Goal: Task Accomplishment & Management: Manage account settings

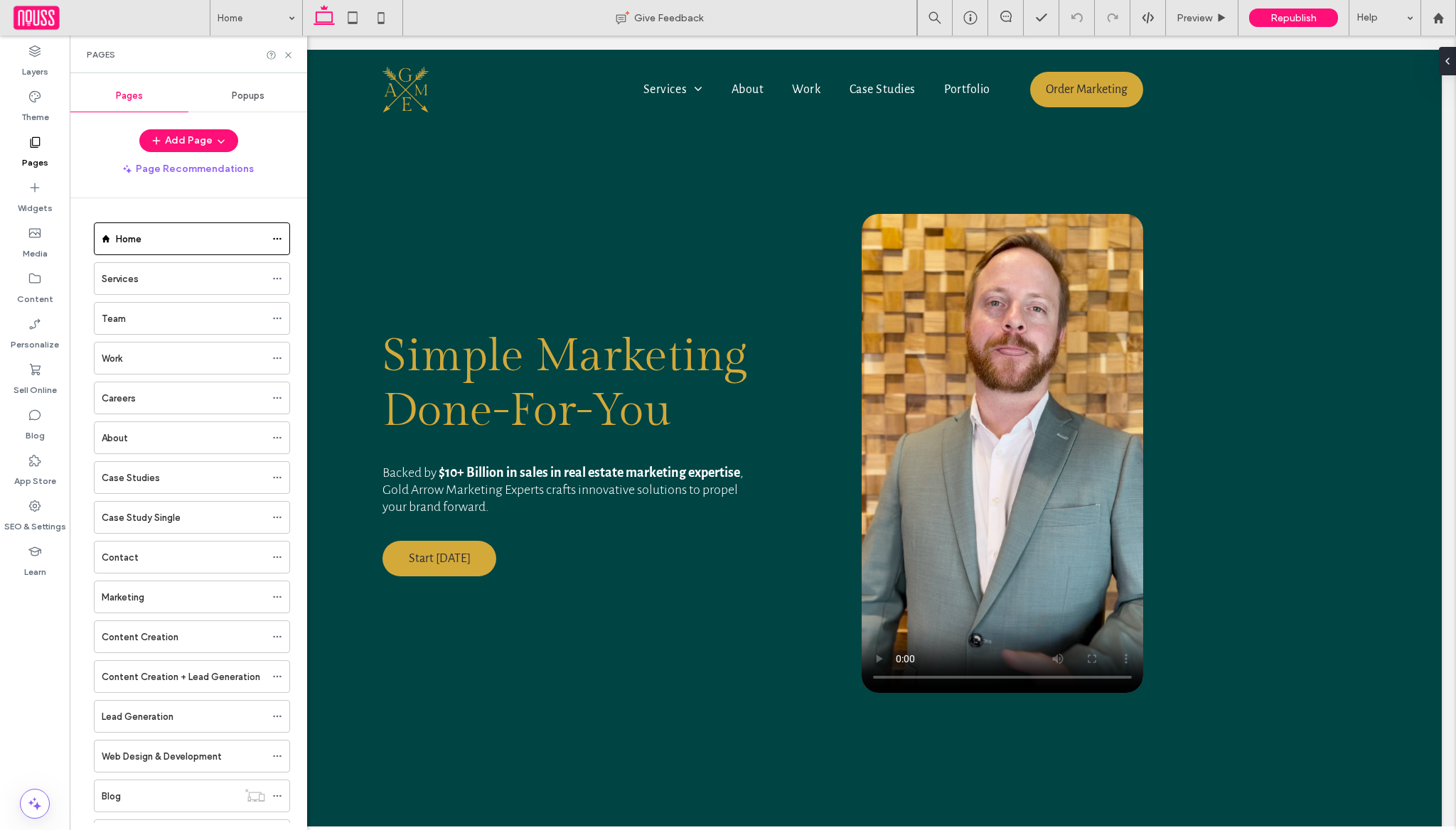
scroll to position [264, 0]
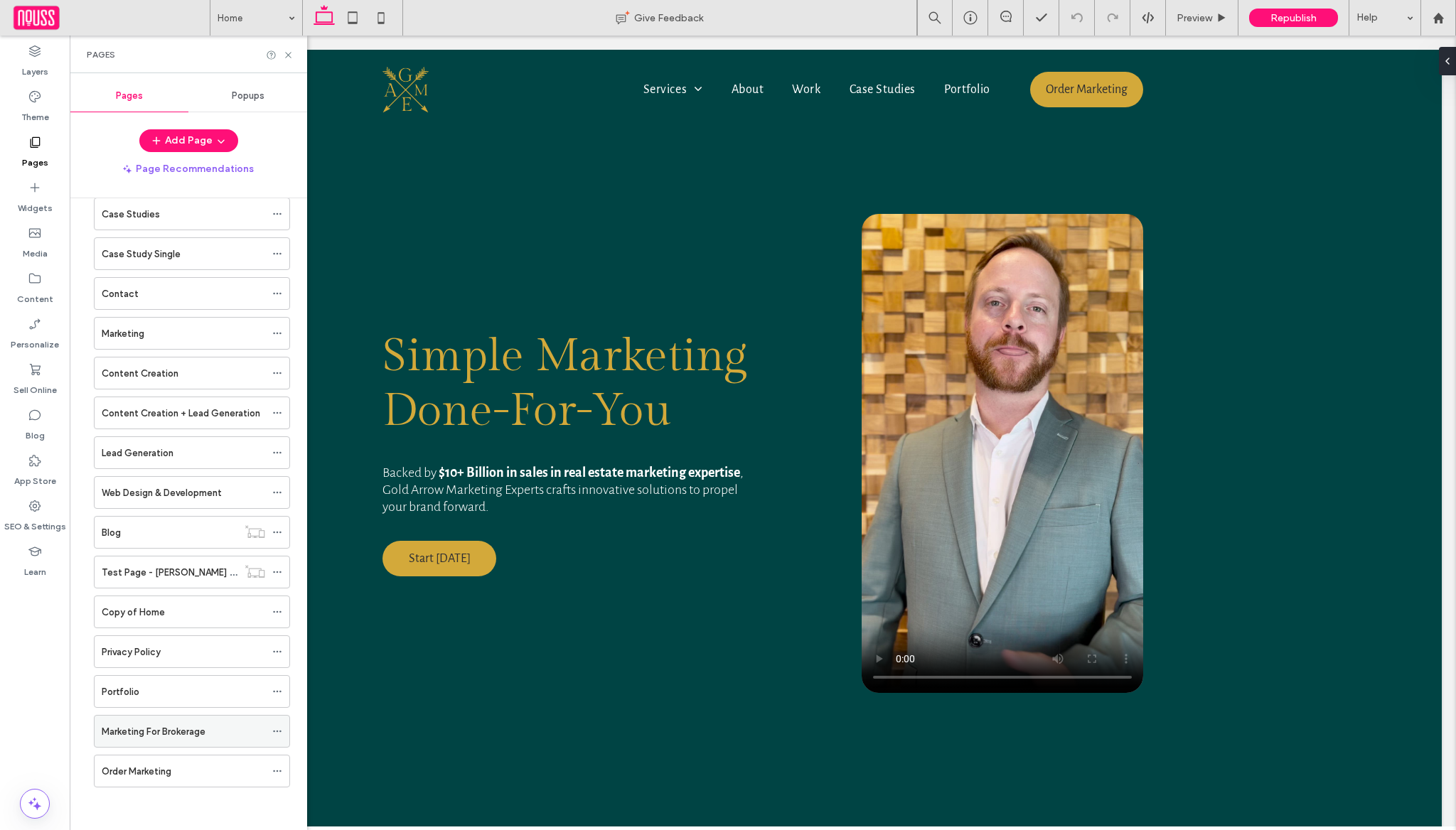
click at [184, 732] on label "Marketing For Brokerage" at bounding box center [153, 732] width 104 height 25
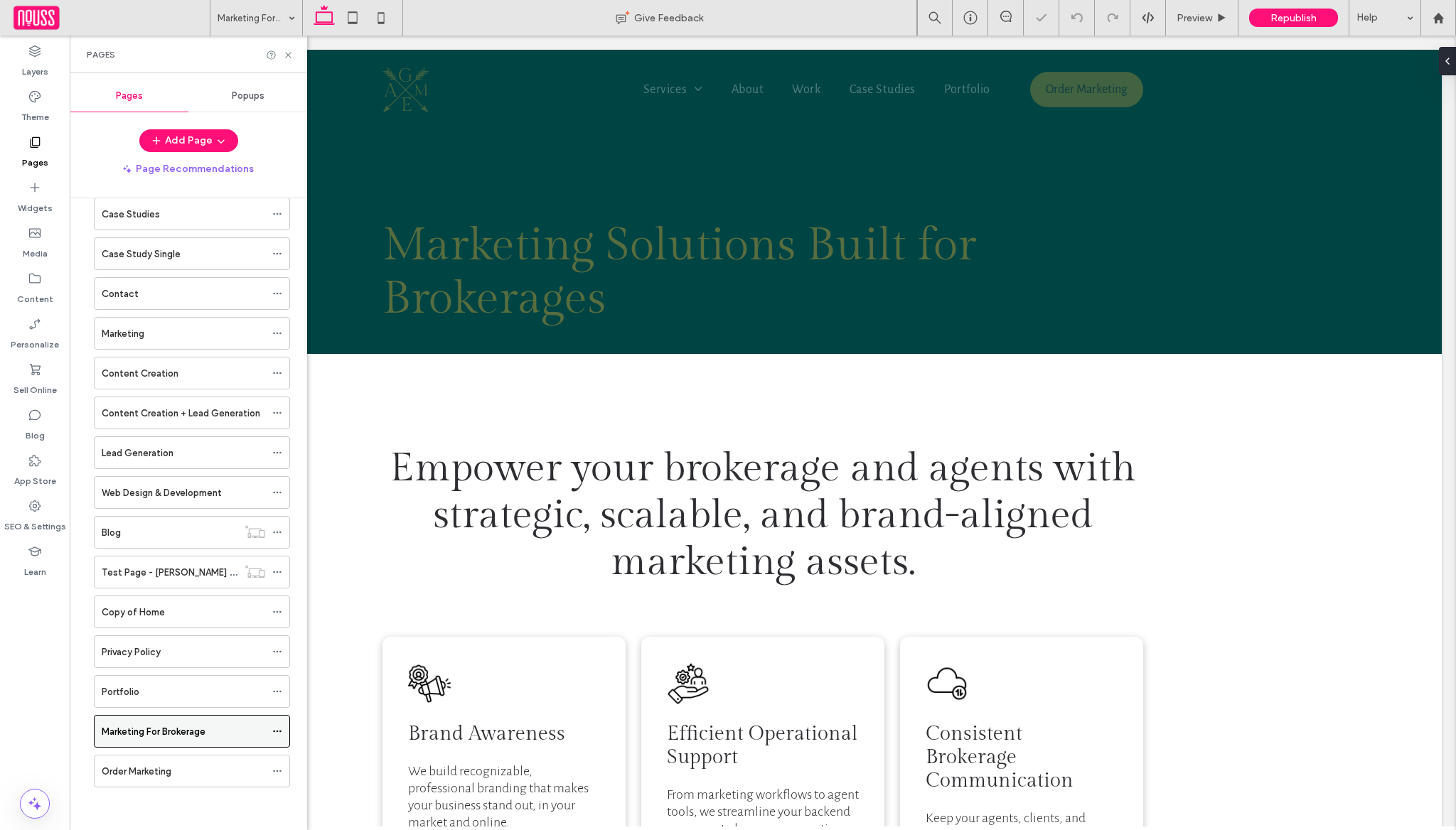
click at [278, 731] on icon at bounding box center [277, 731] width 10 height 10
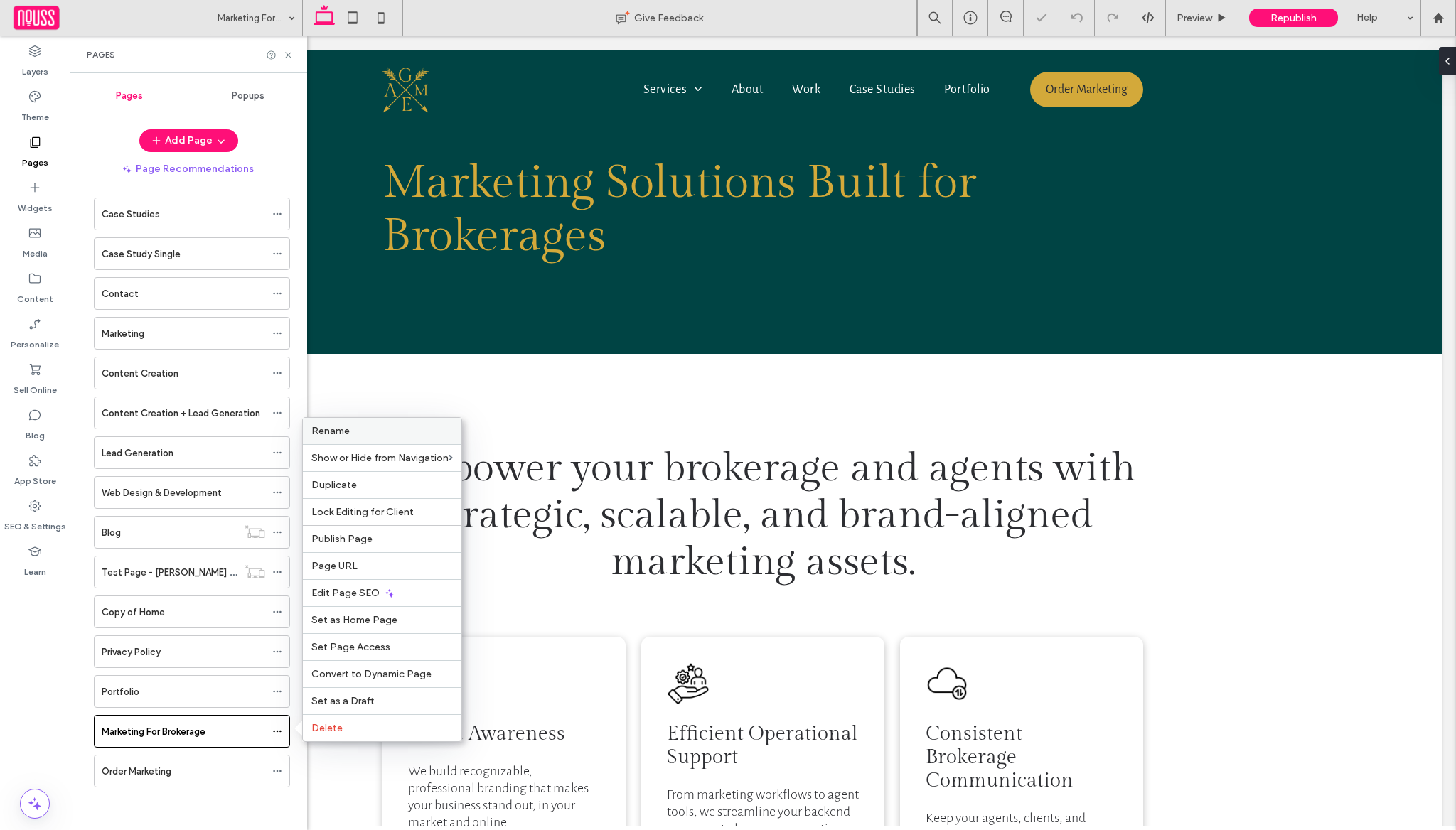
click at [390, 438] on div "Rename" at bounding box center [382, 431] width 159 height 26
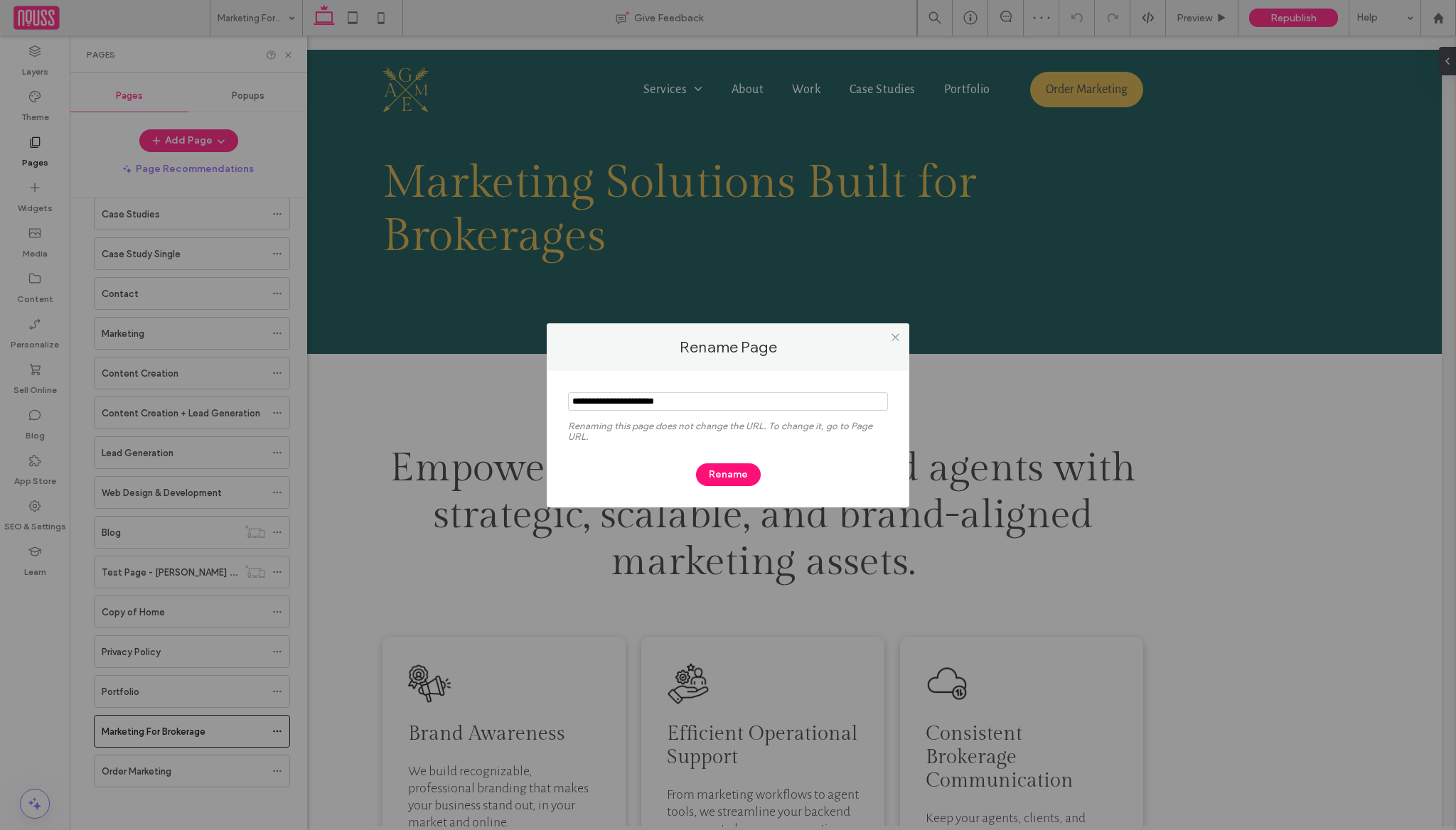
click at [726, 402] on input "notEmpty" at bounding box center [728, 402] width 320 height 18
type input "**********"
click at [727, 476] on button "Rename" at bounding box center [728, 475] width 64 height 23
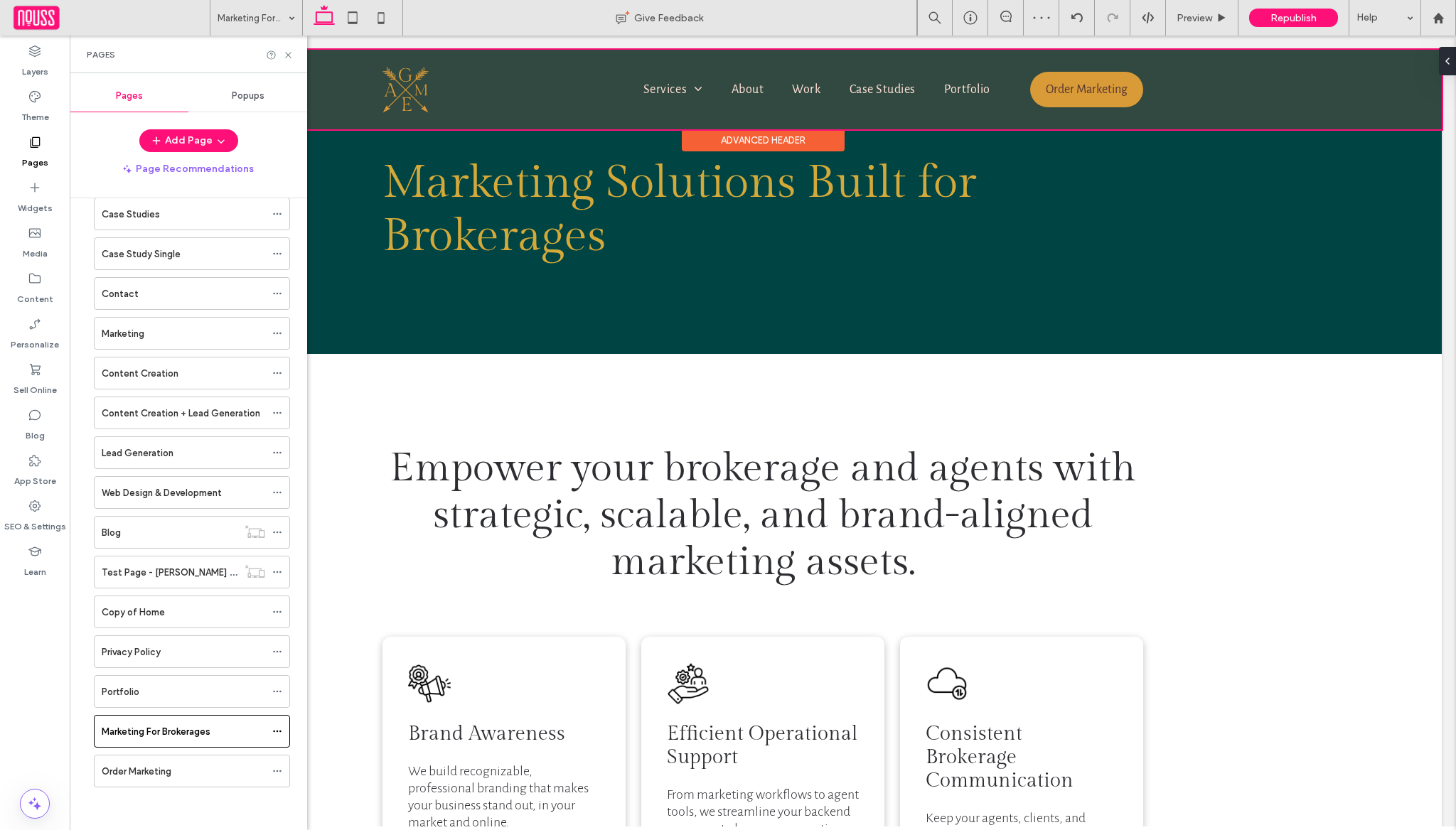
click at [676, 88] on div at bounding box center [763, 89] width 1358 height 79
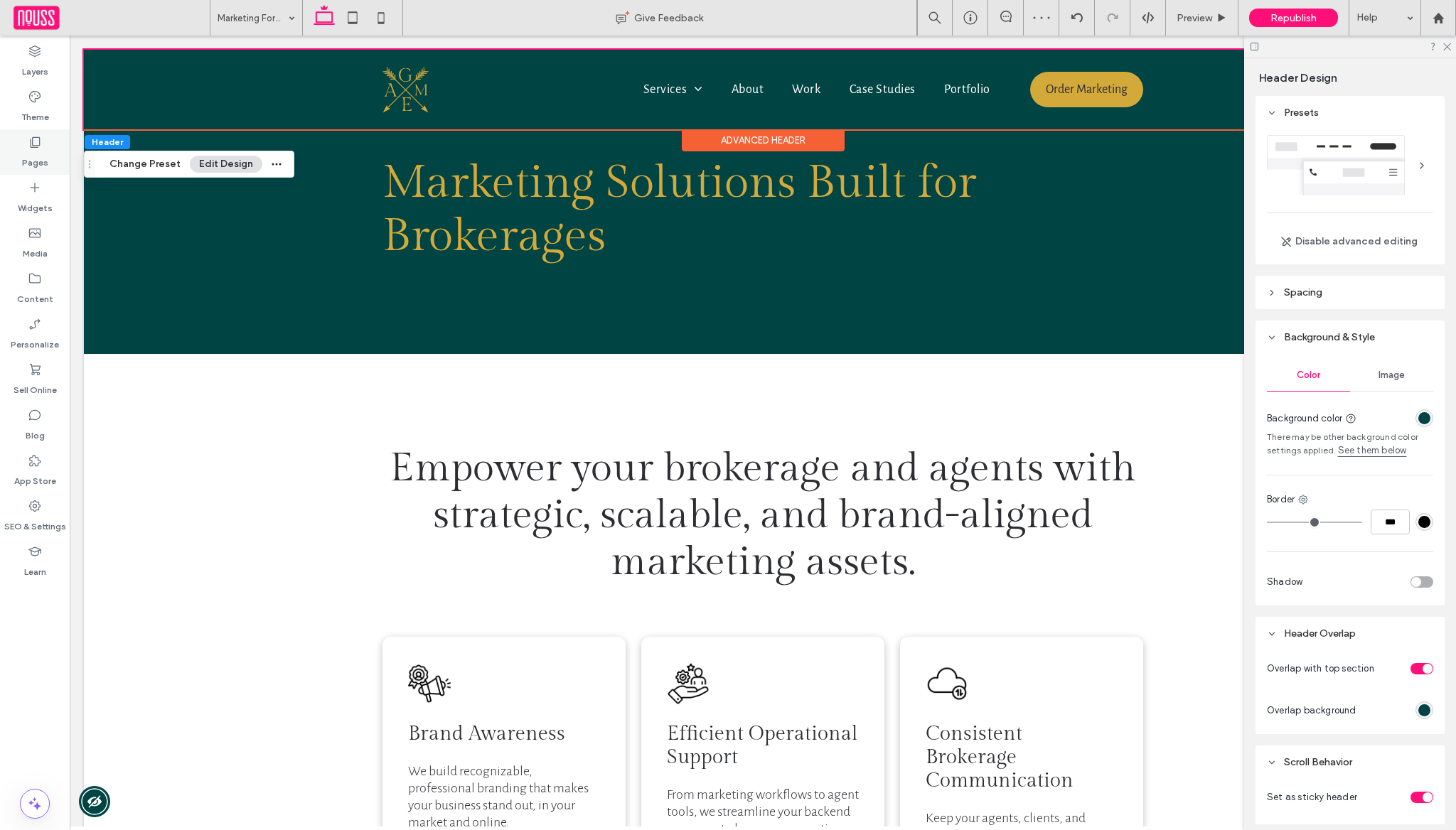
click at [34, 139] on icon at bounding box center [35, 142] width 14 height 14
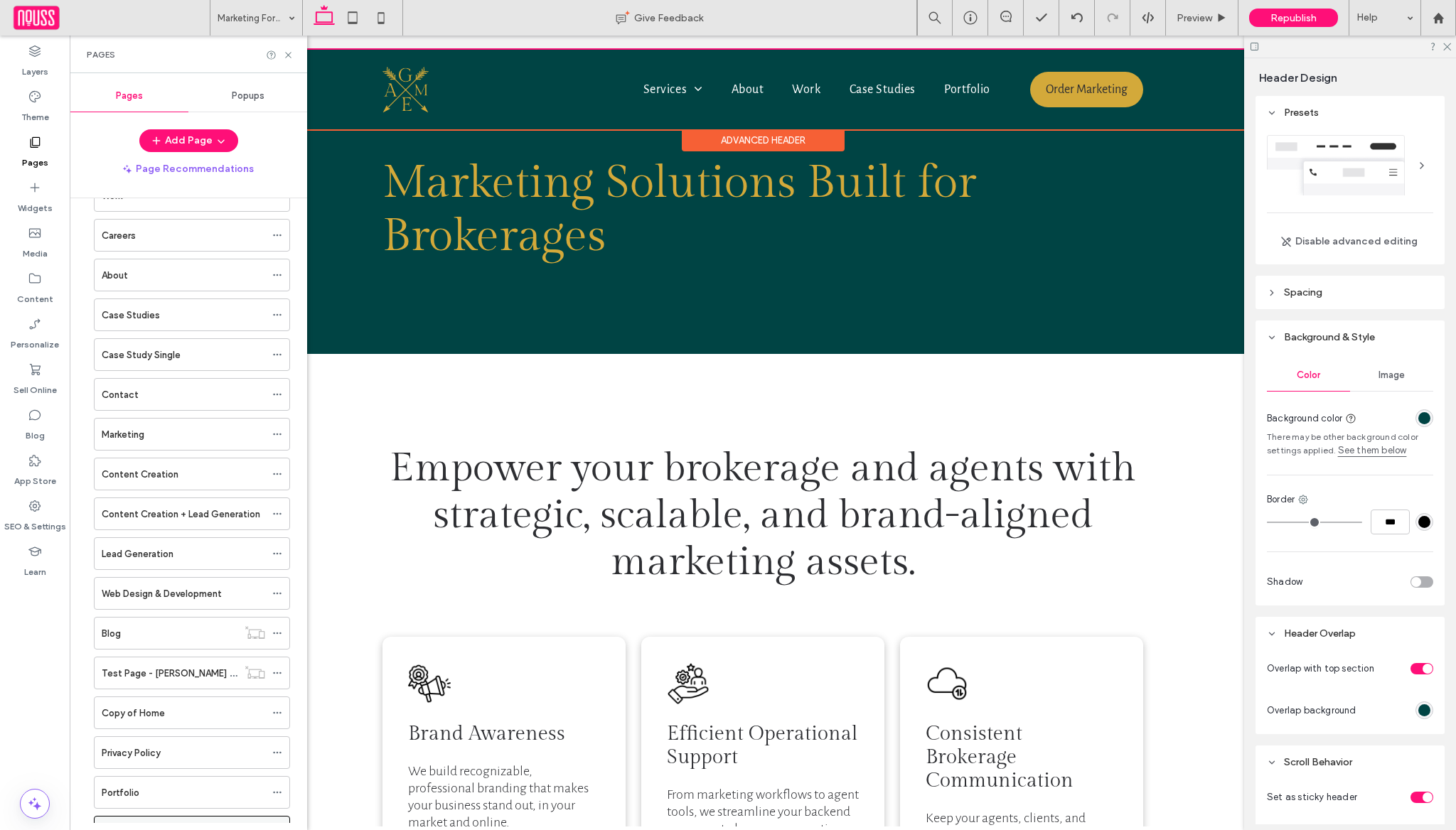
scroll to position [264, 0]
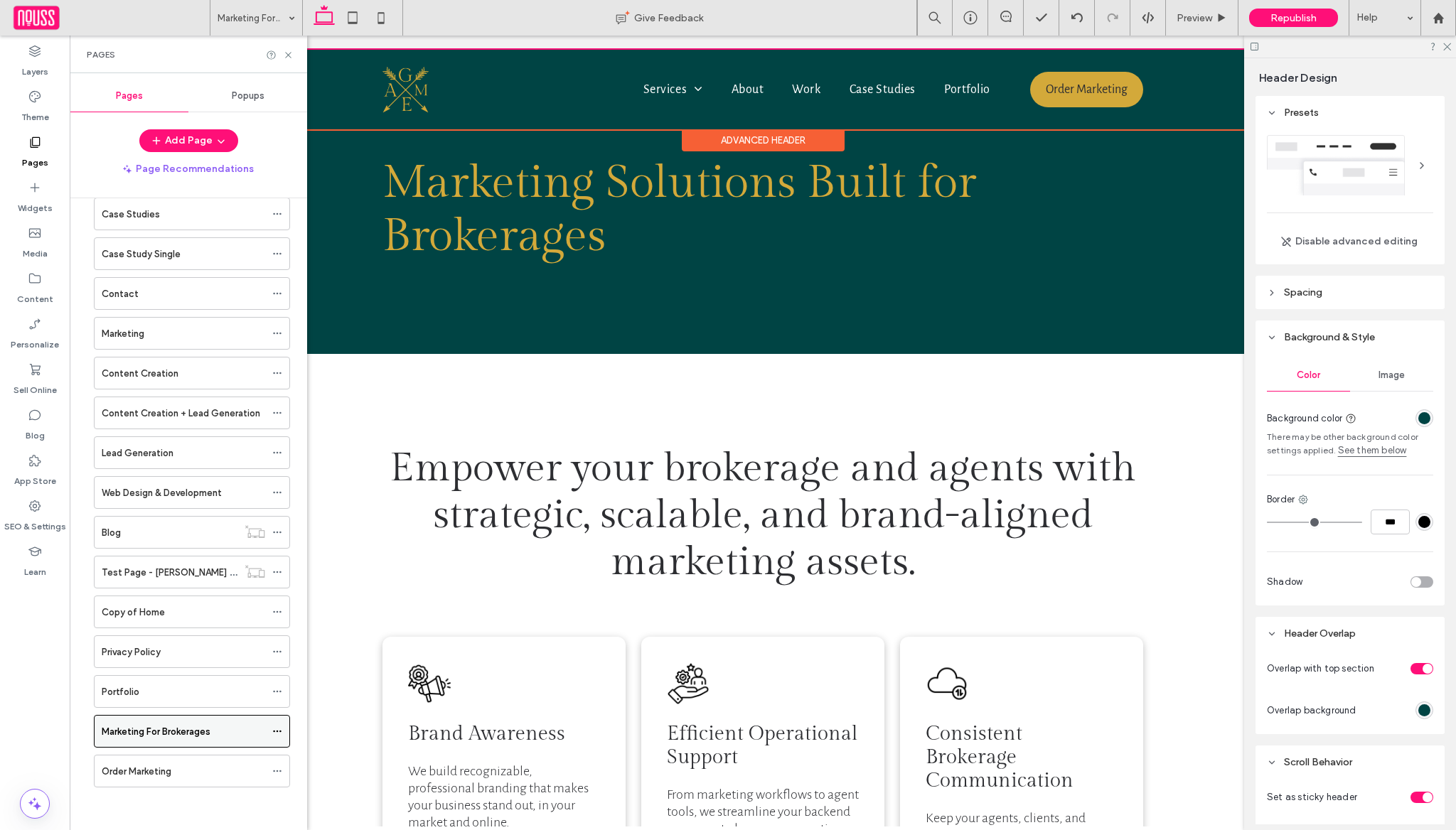
click at [275, 726] on icon at bounding box center [277, 731] width 10 height 10
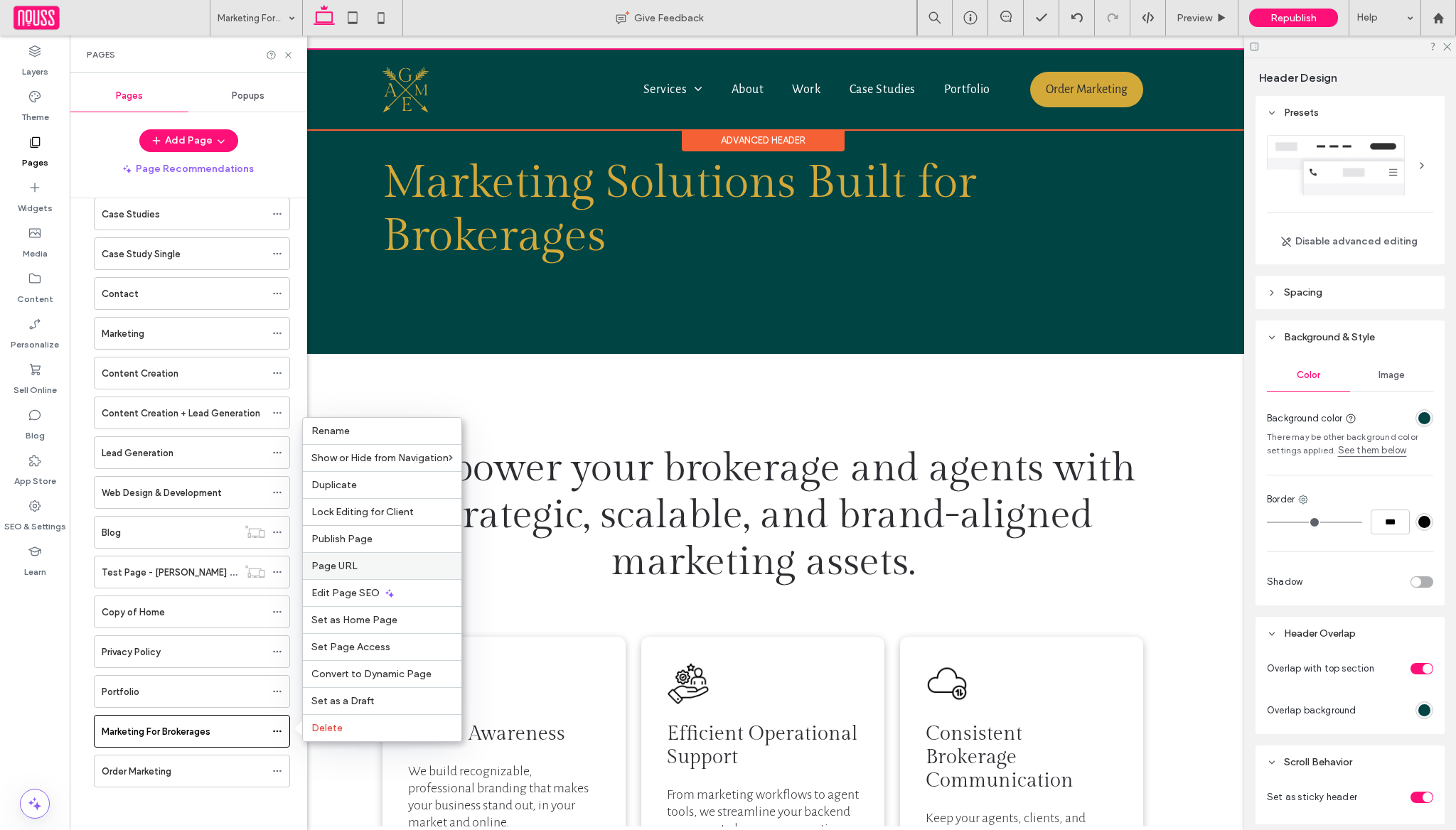
click at [377, 567] on label "Page URL" at bounding box center [381, 566] width 142 height 12
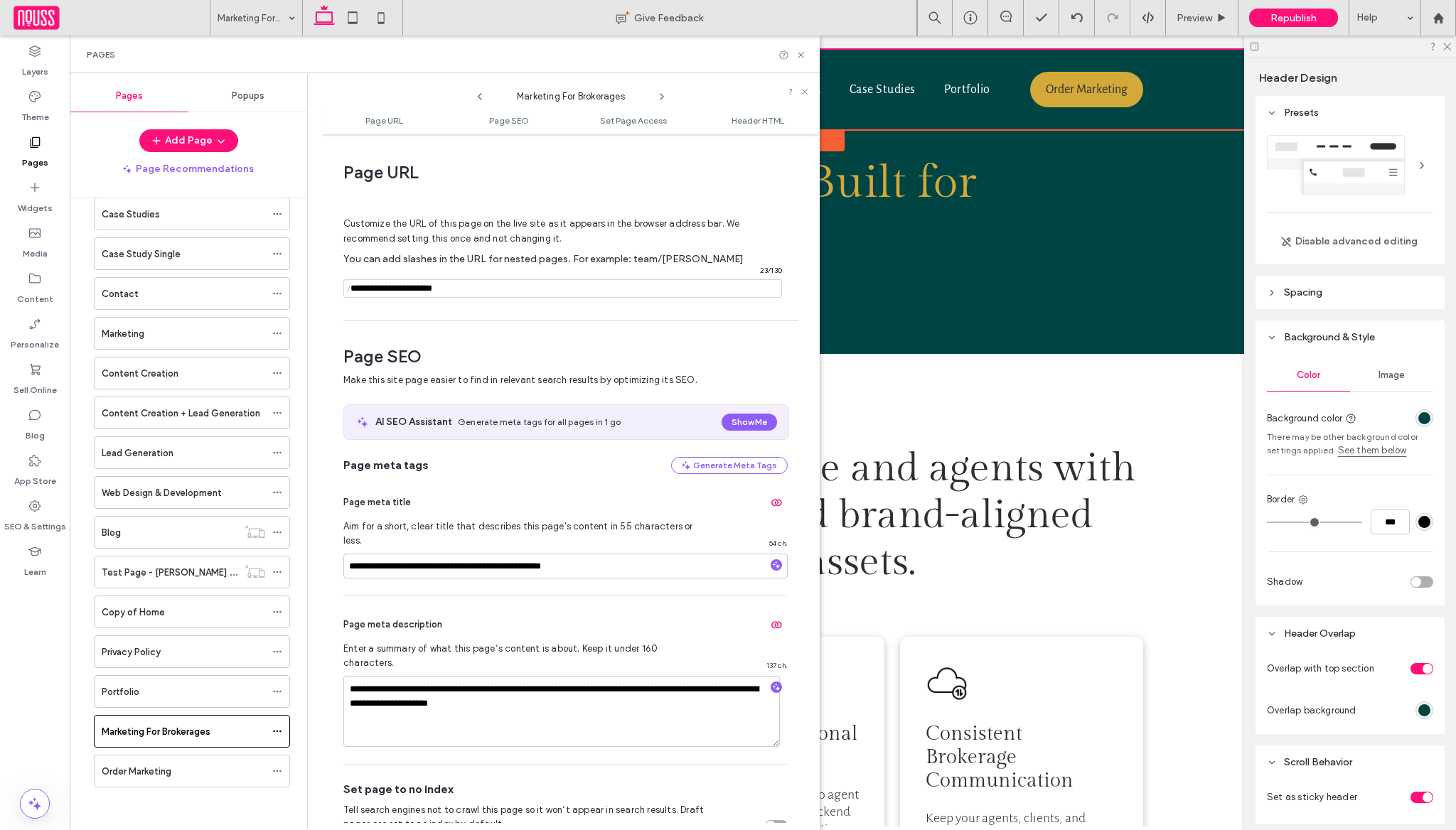
scroll to position [7, 0]
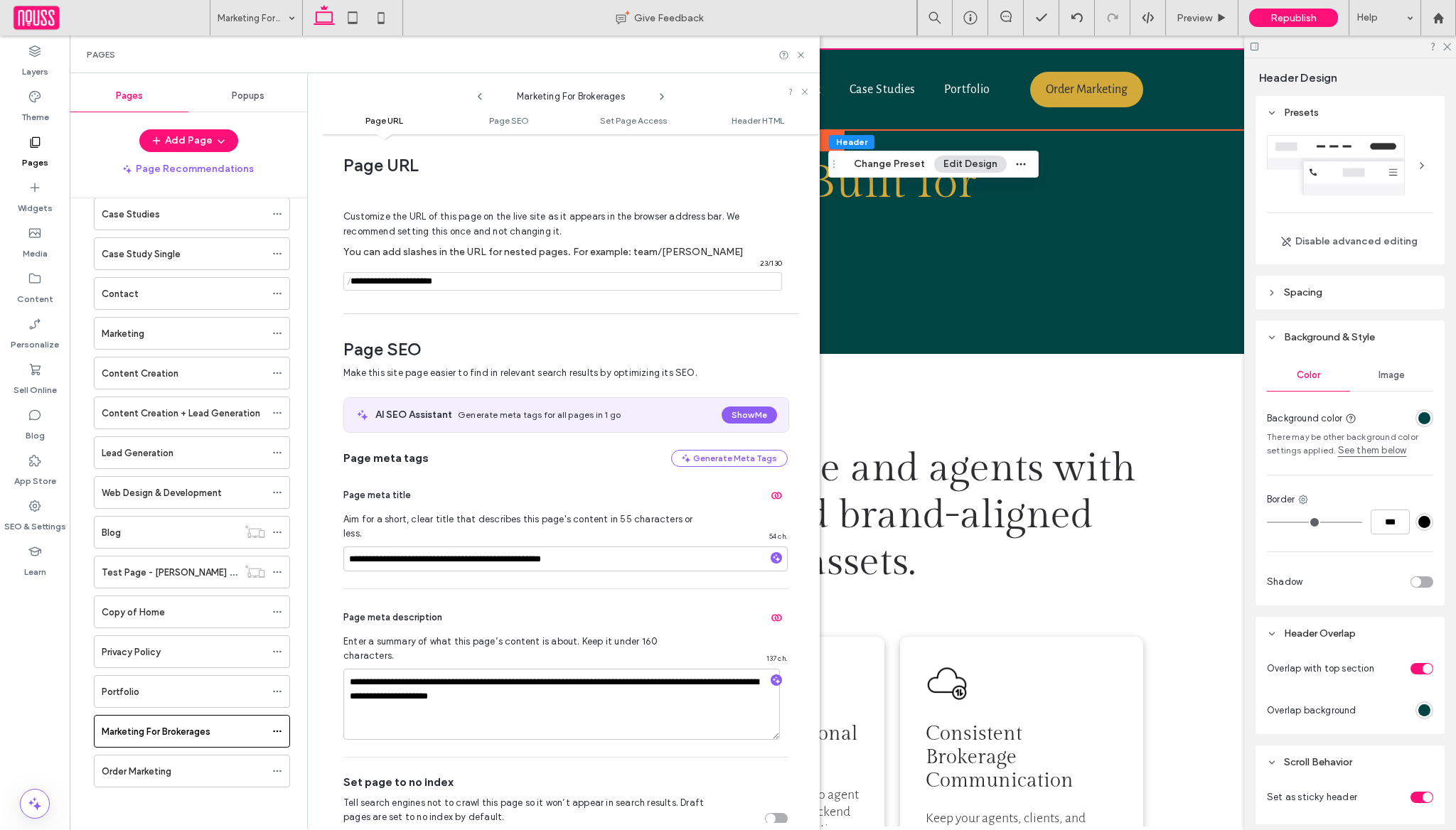
click at [490, 279] on input "notEmpty" at bounding box center [563, 281] width 439 height 18
type input "**********"
click at [517, 320] on div "**********" at bounding box center [571, 482] width 498 height 682
click at [451, 543] on div at bounding box center [728, 415] width 1456 height 830
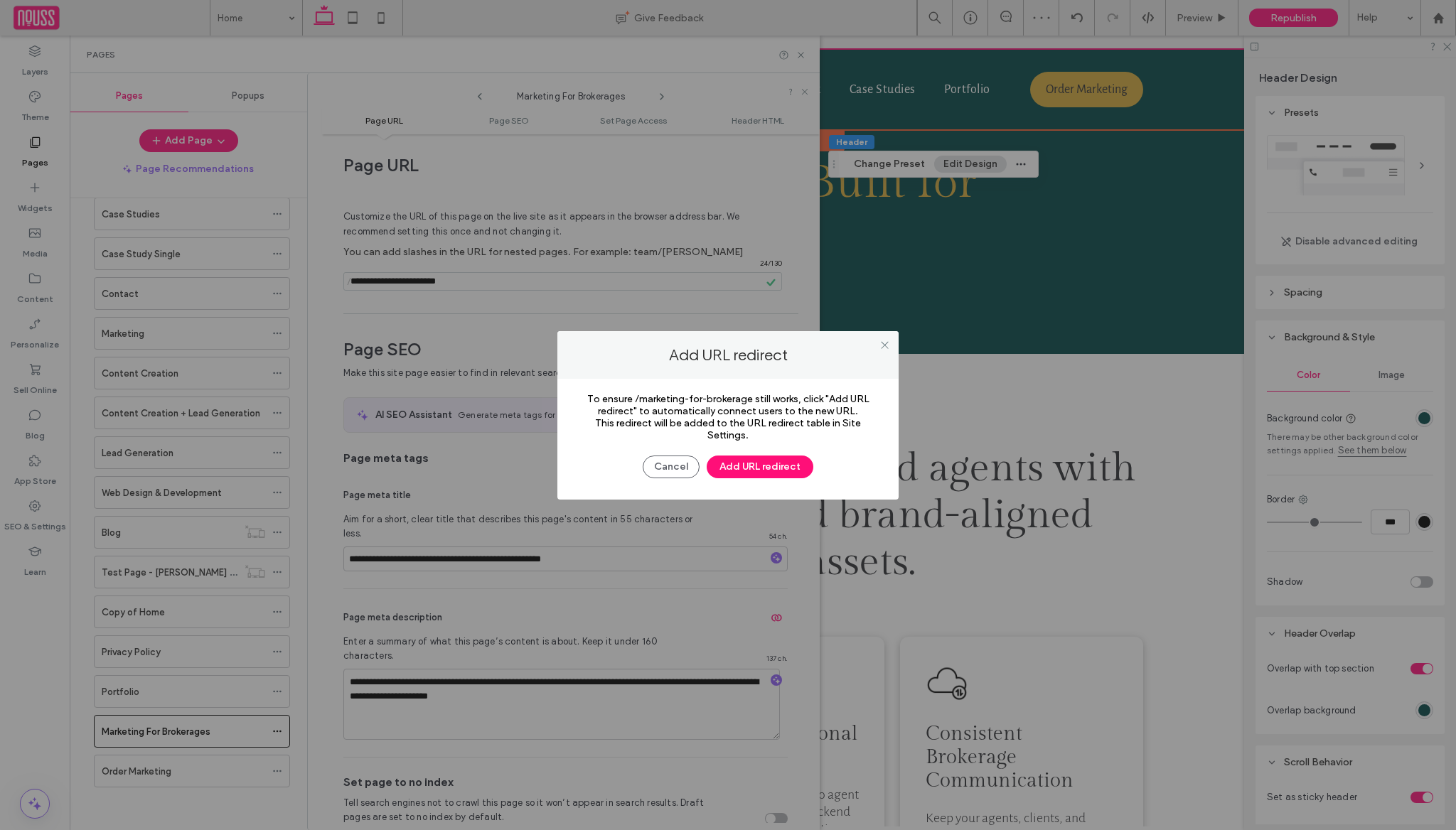
click at [679, 461] on div at bounding box center [728, 415] width 1456 height 830
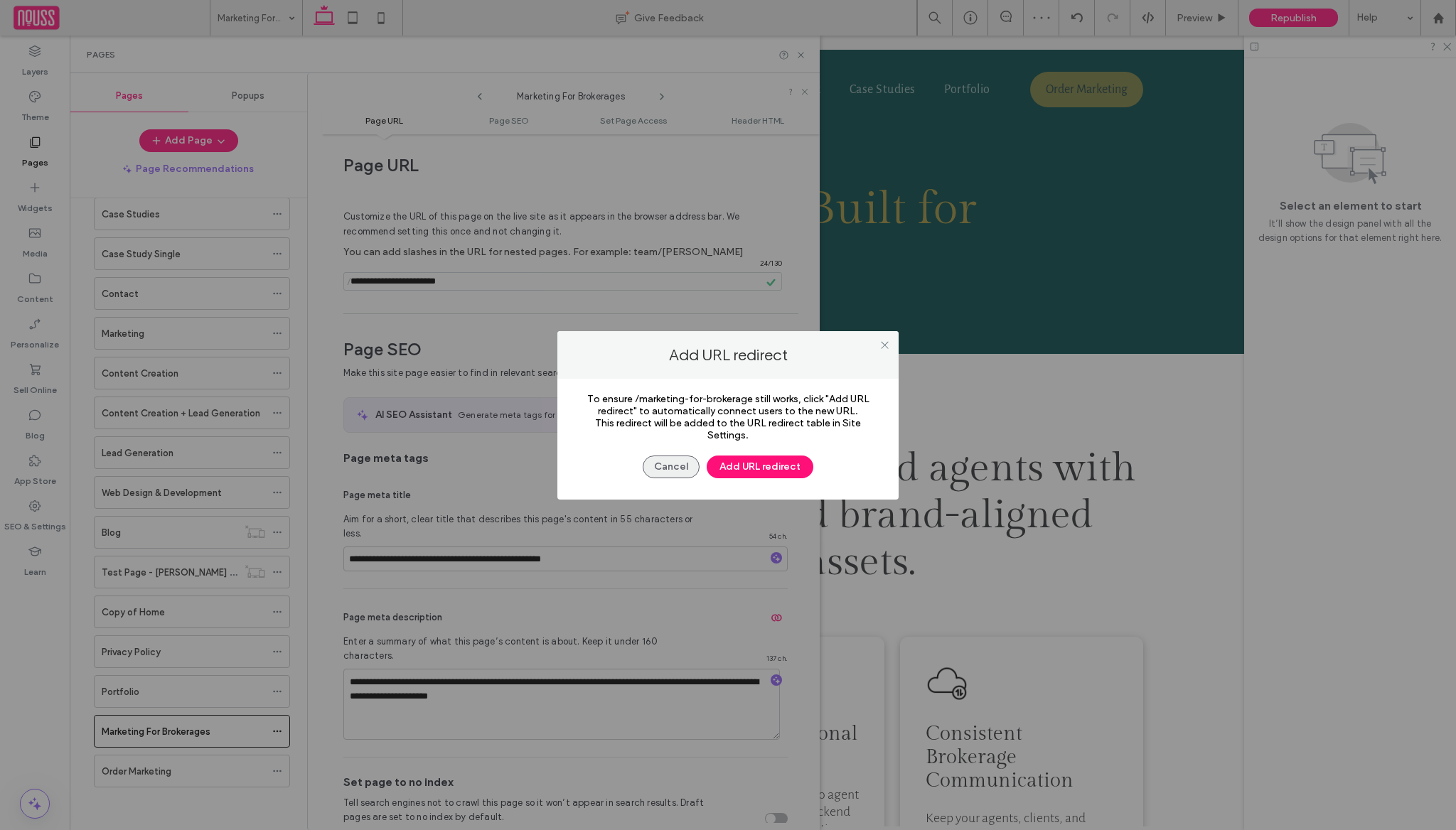
click at [667, 468] on button "Cancel" at bounding box center [670, 467] width 57 height 23
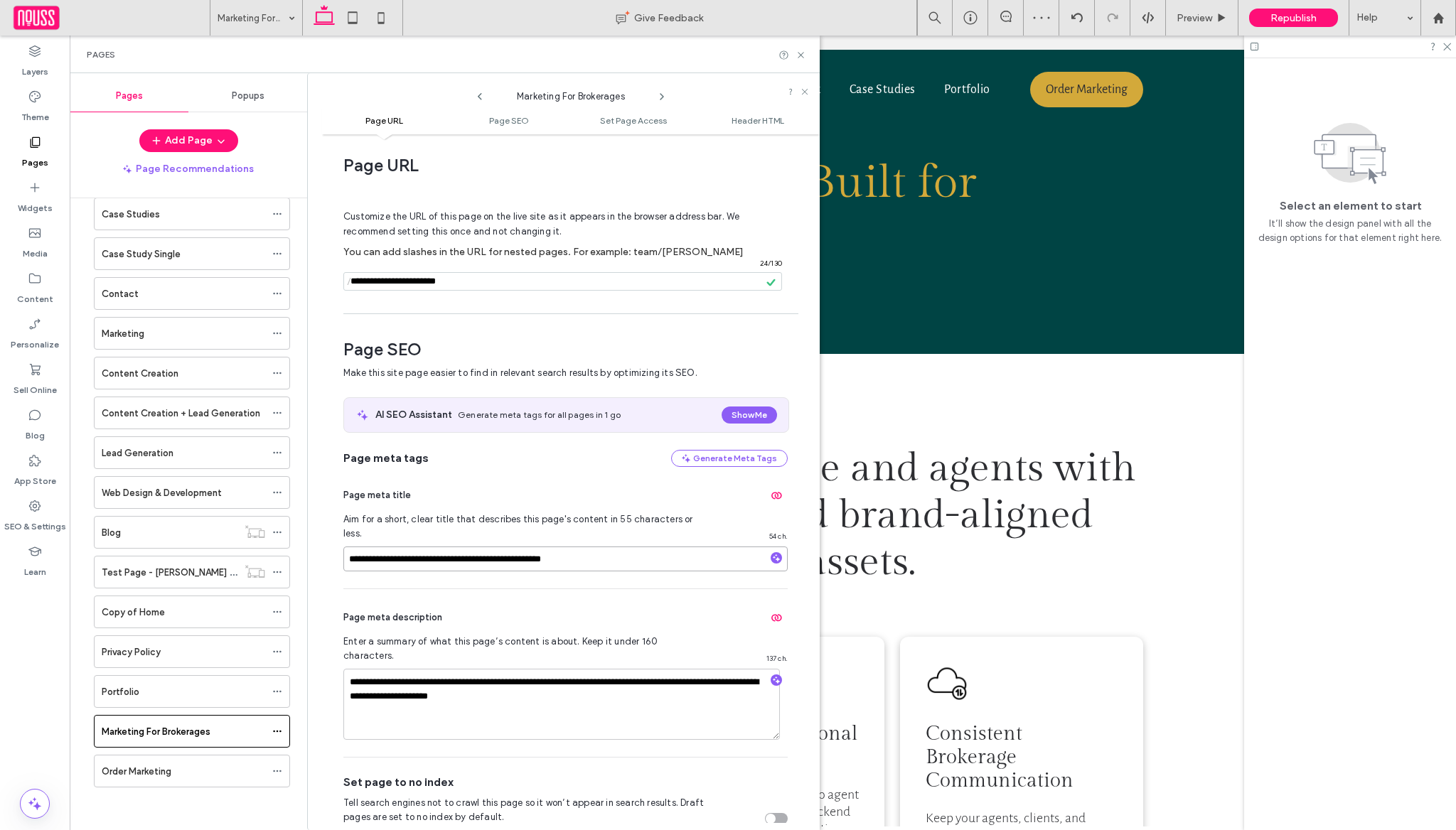
click at [453, 546] on input "**********" at bounding box center [565, 558] width 444 height 25
type input "**********"
click at [538, 499] on div "Page meta title" at bounding box center [565, 496] width 444 height 23
click at [1302, 15] on span "Republish" at bounding box center [1293, 18] width 46 height 12
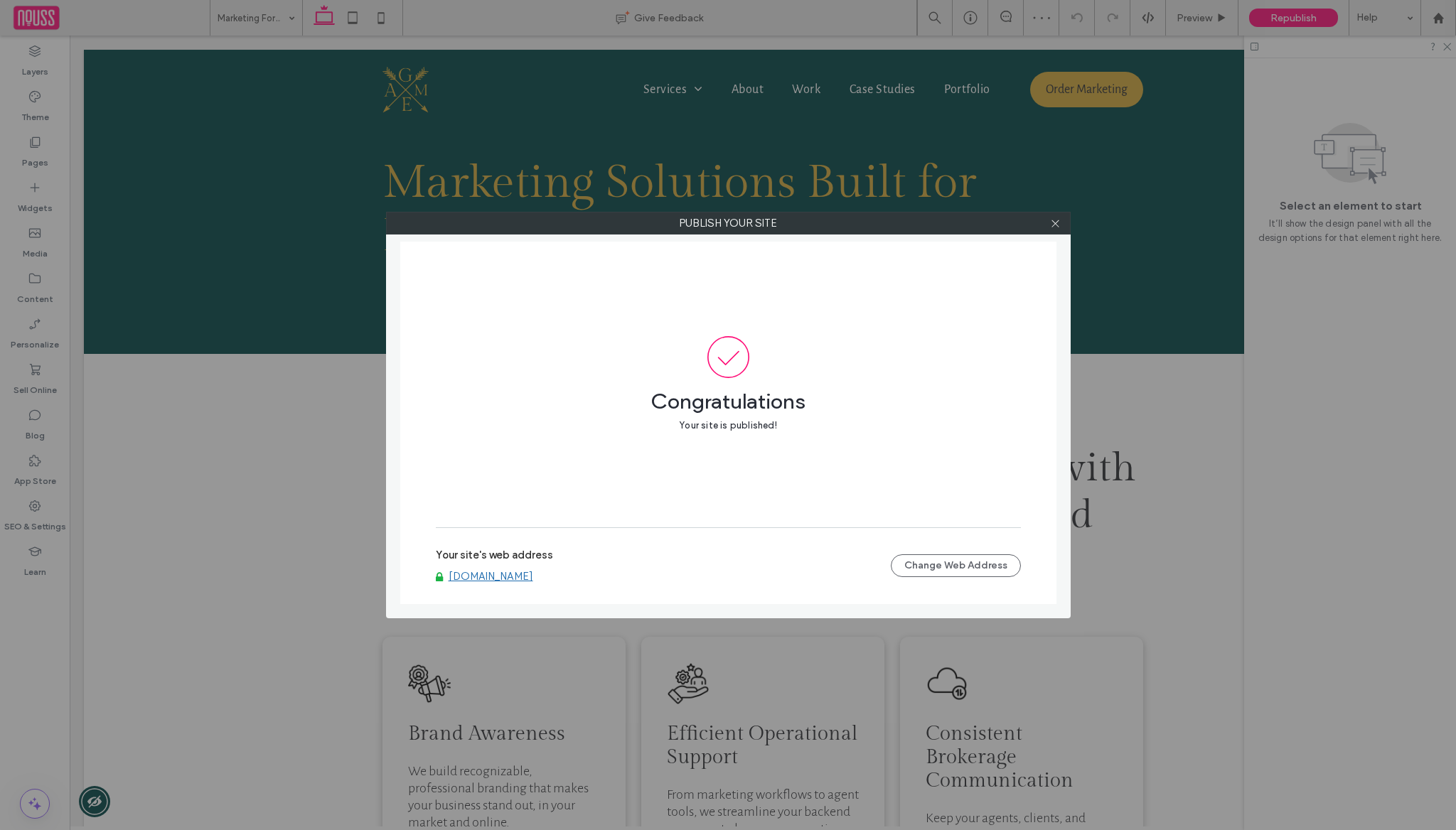
click at [630, 575] on div "[DOMAIN_NAME]" at bounding box center [663, 576] width 455 height 13
click at [534, 570] on link "[DOMAIN_NAME]" at bounding box center [491, 576] width 85 height 13
click at [1053, 225] on use at bounding box center [1055, 222] width 7 height 7
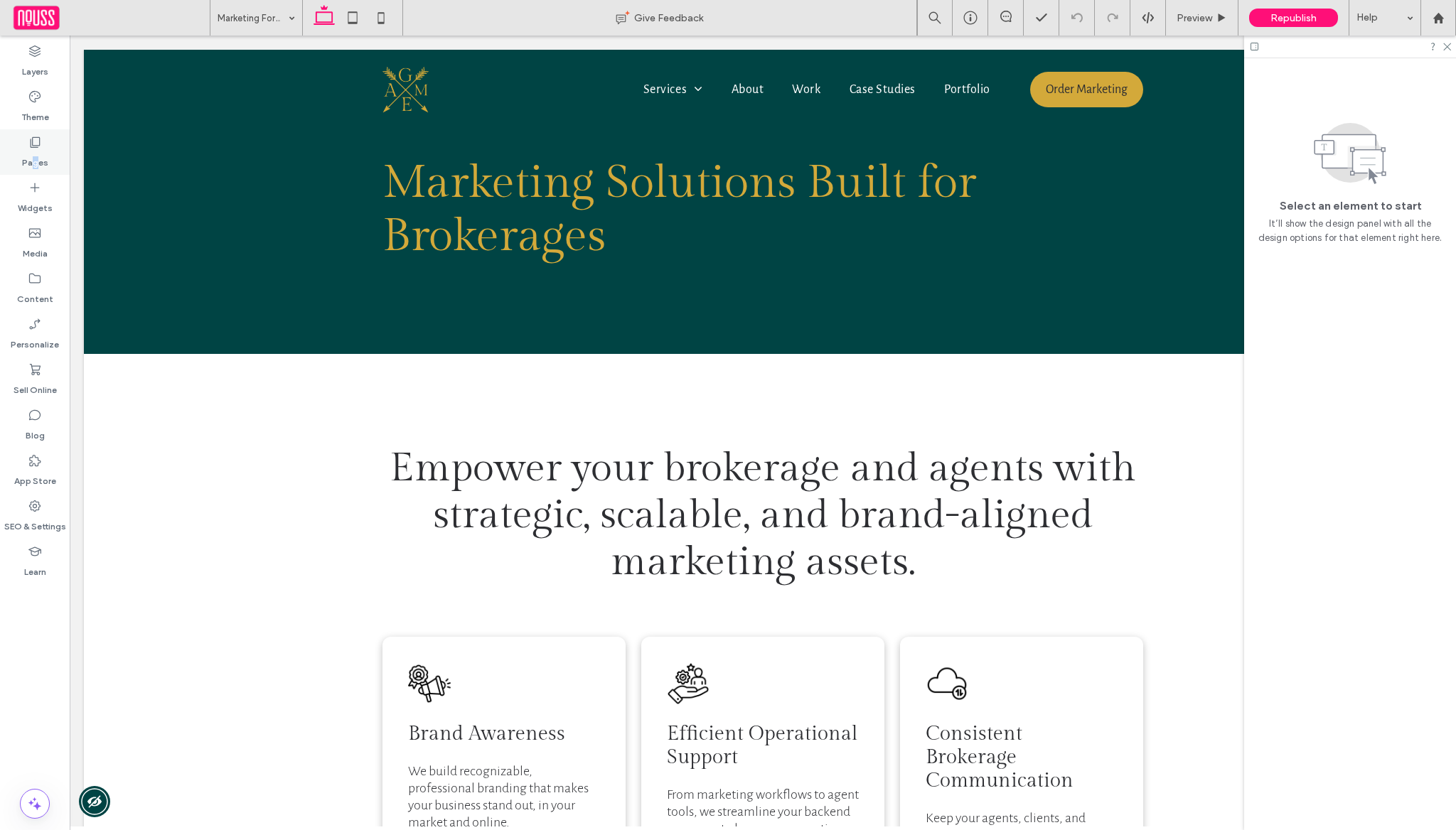
click at [35, 157] on label "Pages" at bounding box center [35, 159] width 26 height 20
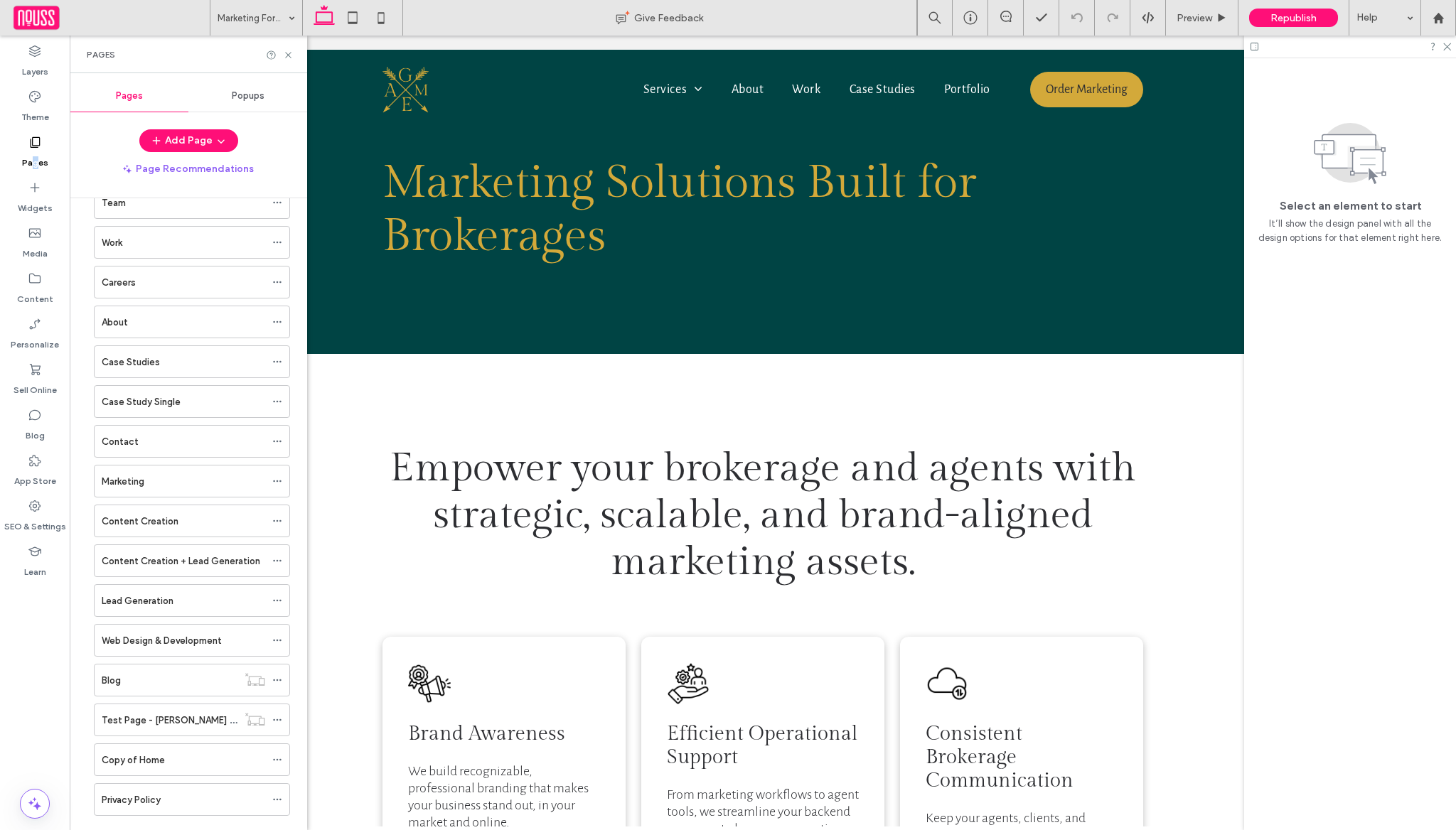
scroll to position [264, 0]
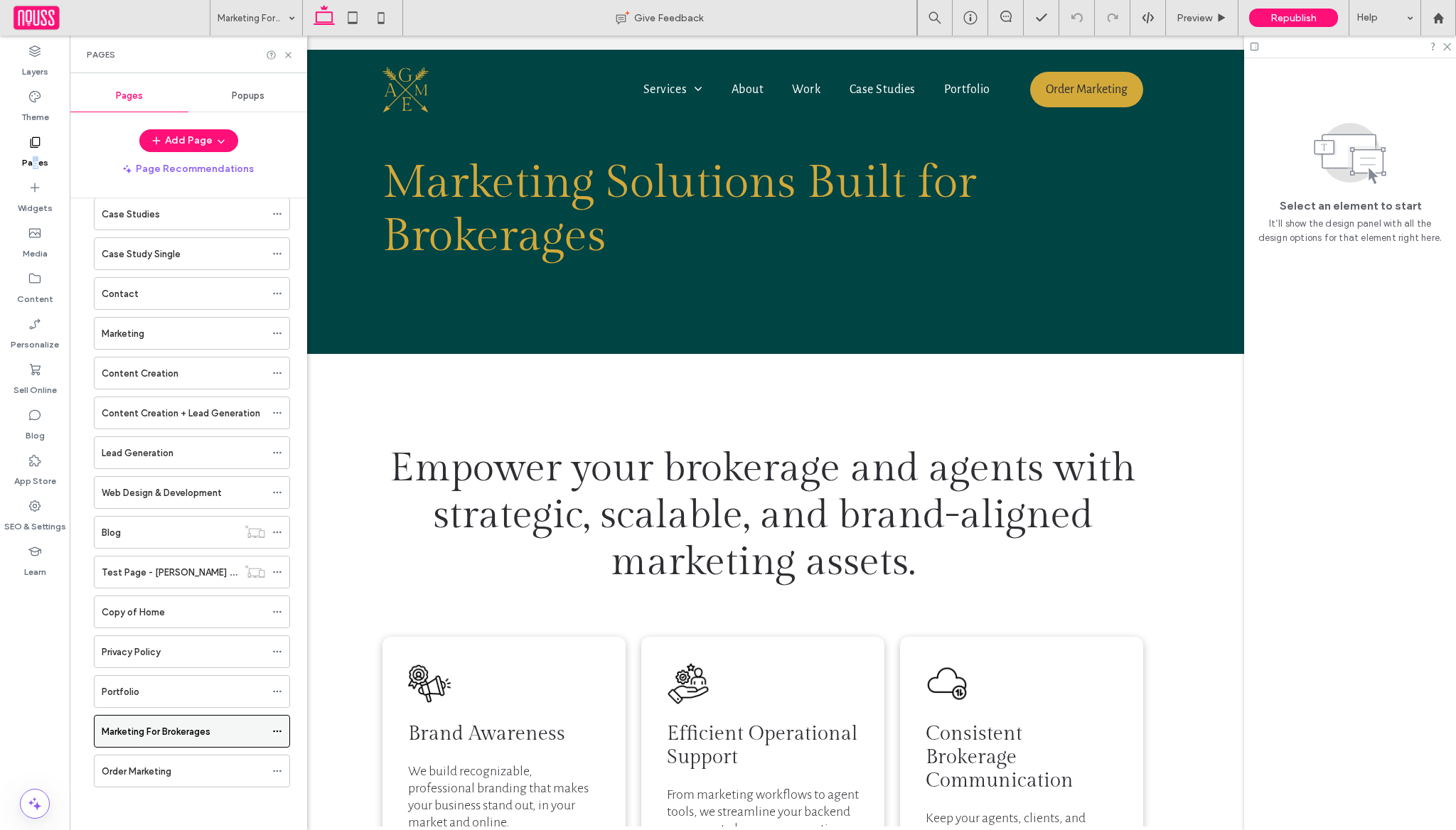
click at [277, 728] on icon at bounding box center [277, 731] width 10 height 10
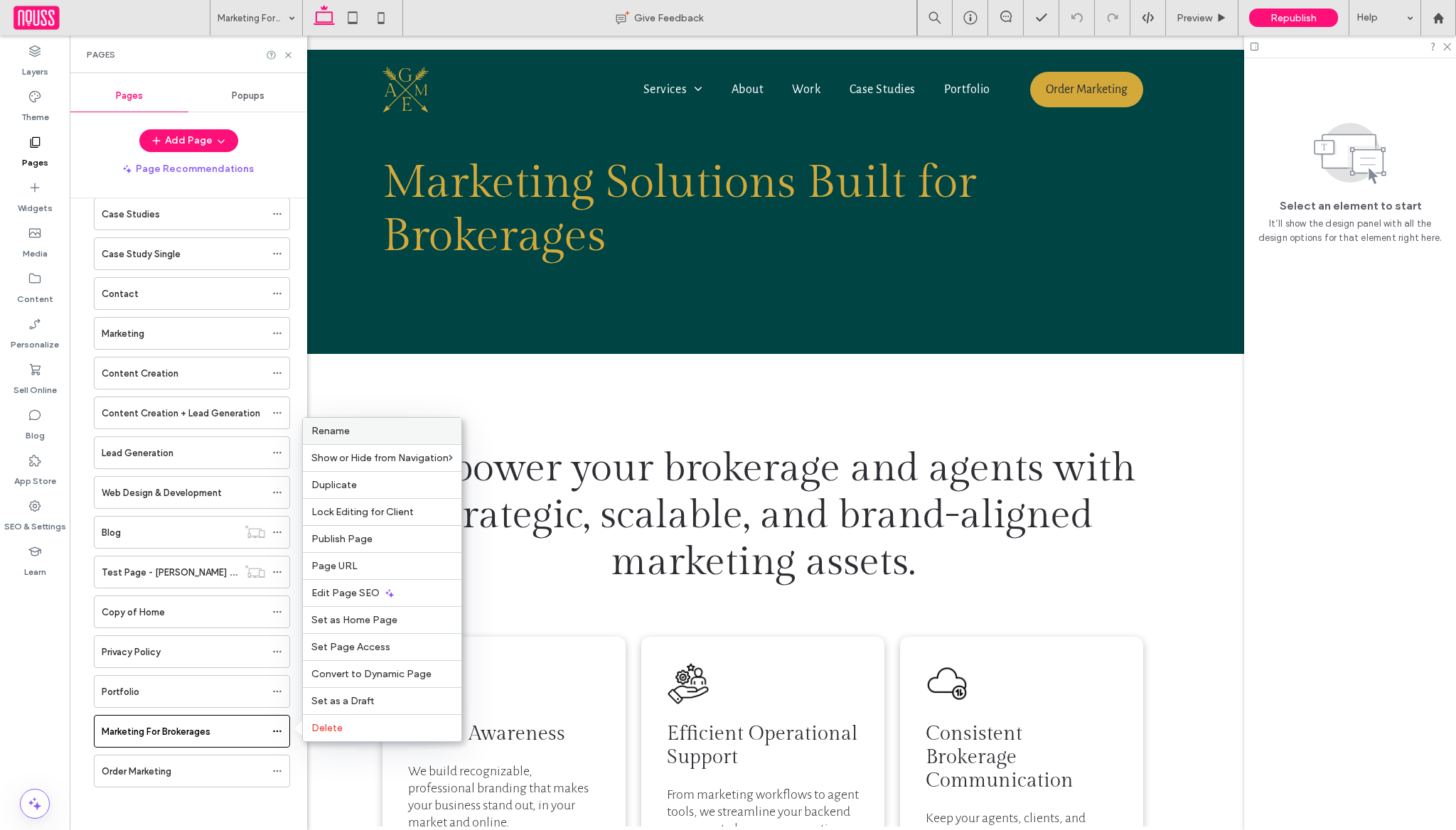
click at [324, 433] on span "Rename" at bounding box center [330, 431] width 39 height 12
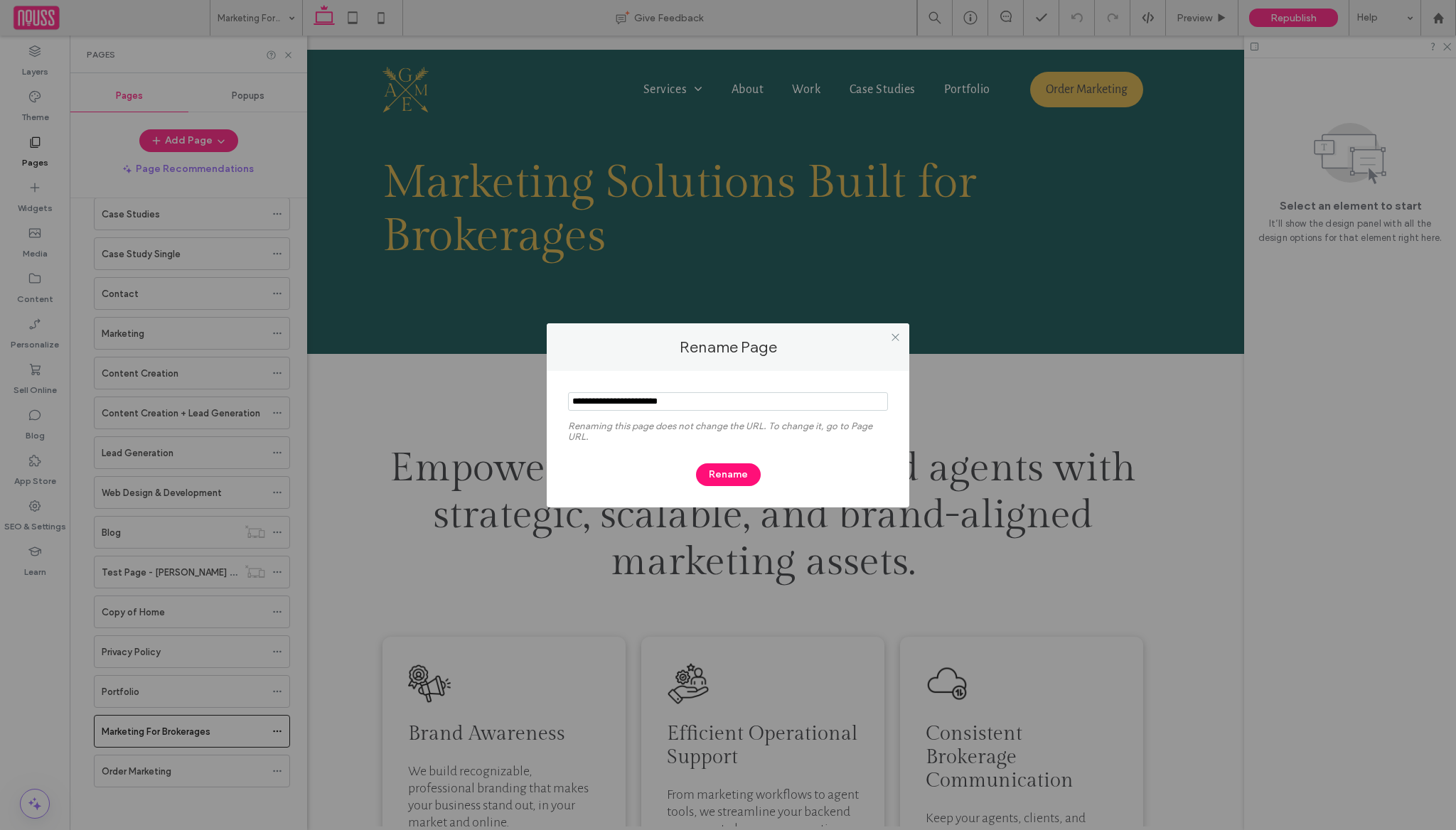
click at [618, 400] on input "notEmpty" at bounding box center [728, 402] width 320 height 18
type input "**********"
click at [726, 481] on button "Rename" at bounding box center [728, 475] width 64 height 23
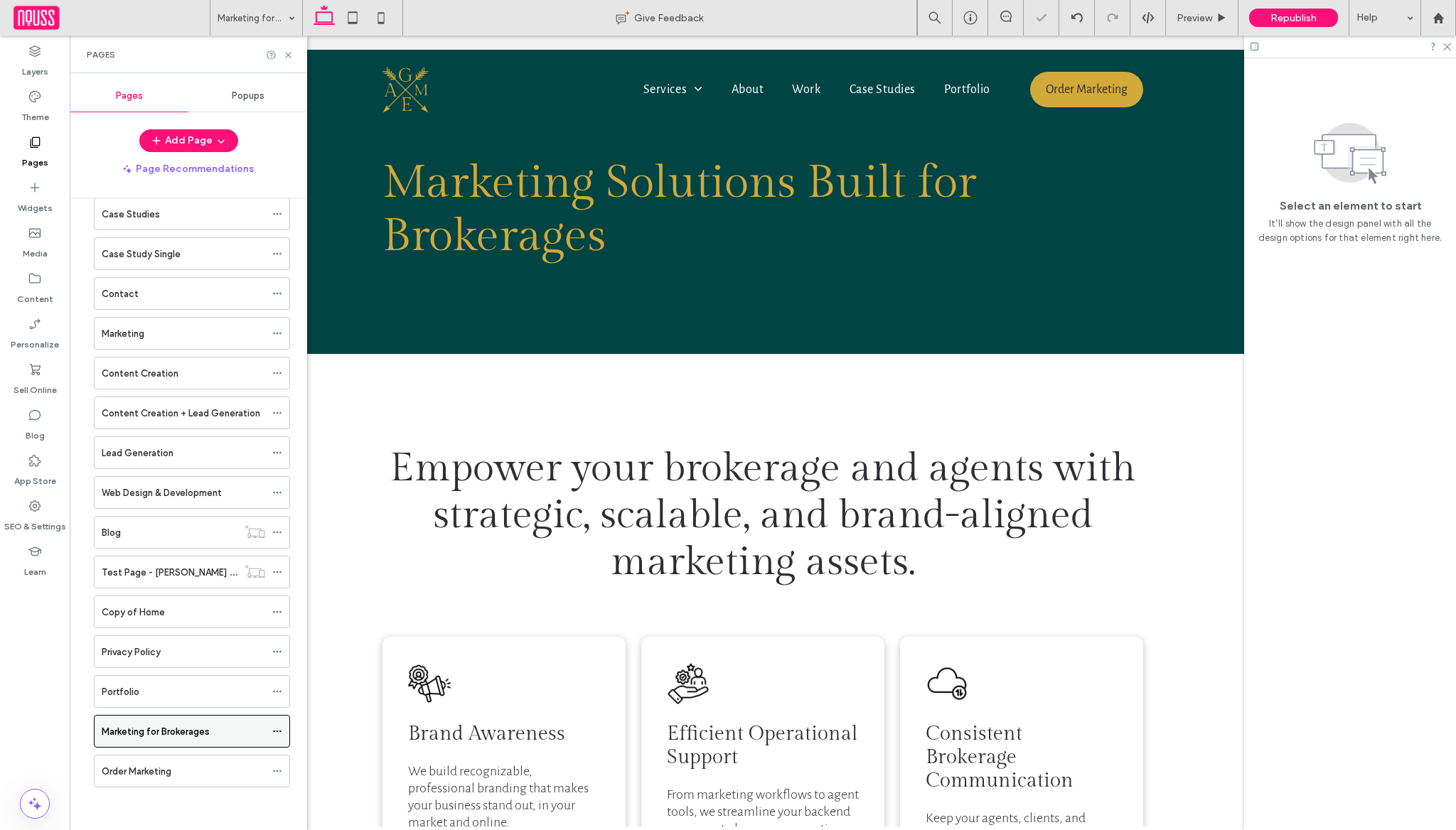
click at [282, 726] on icon at bounding box center [277, 731] width 10 height 10
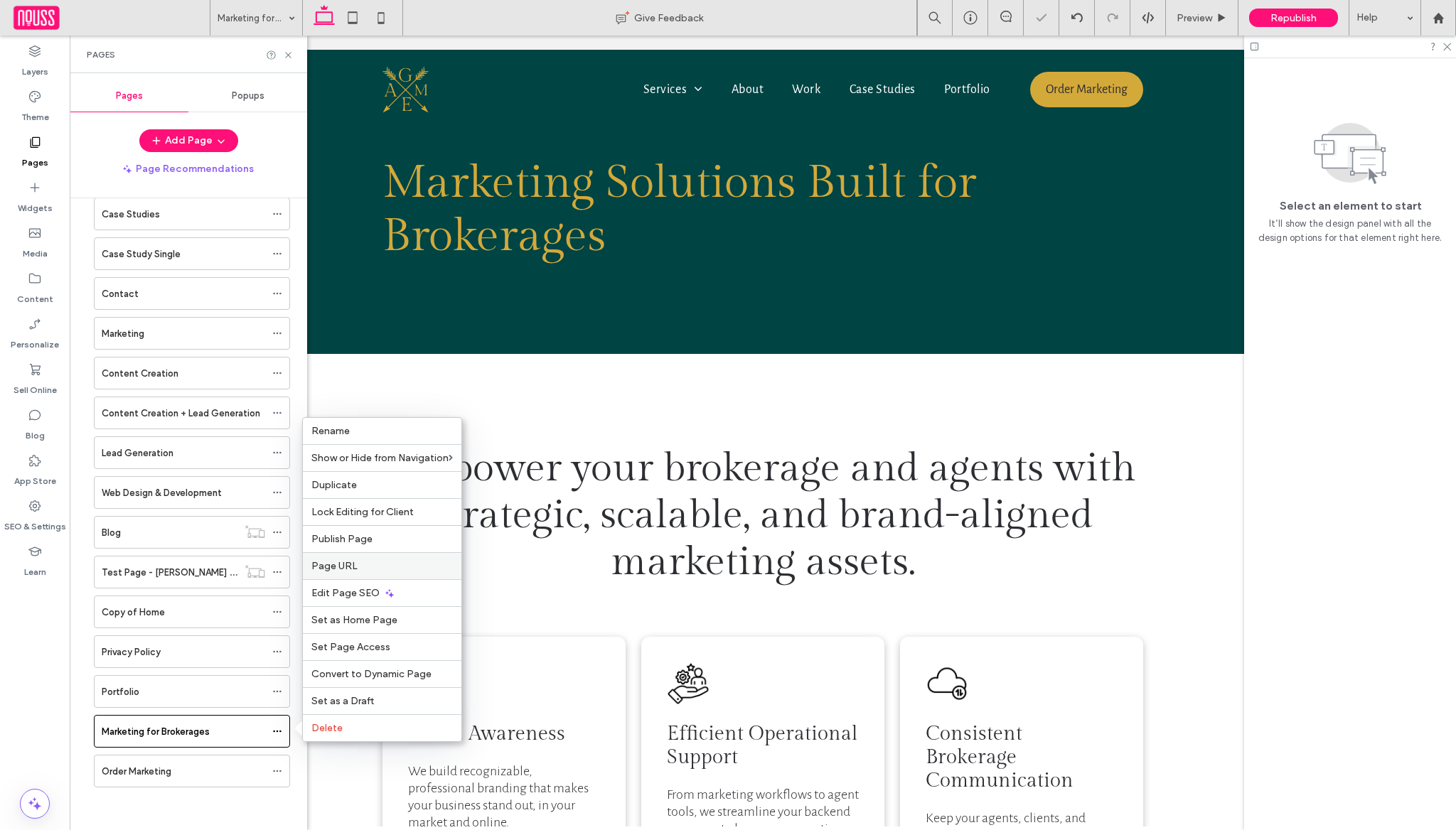
click at [357, 568] on label "Page URL" at bounding box center [381, 566] width 142 height 12
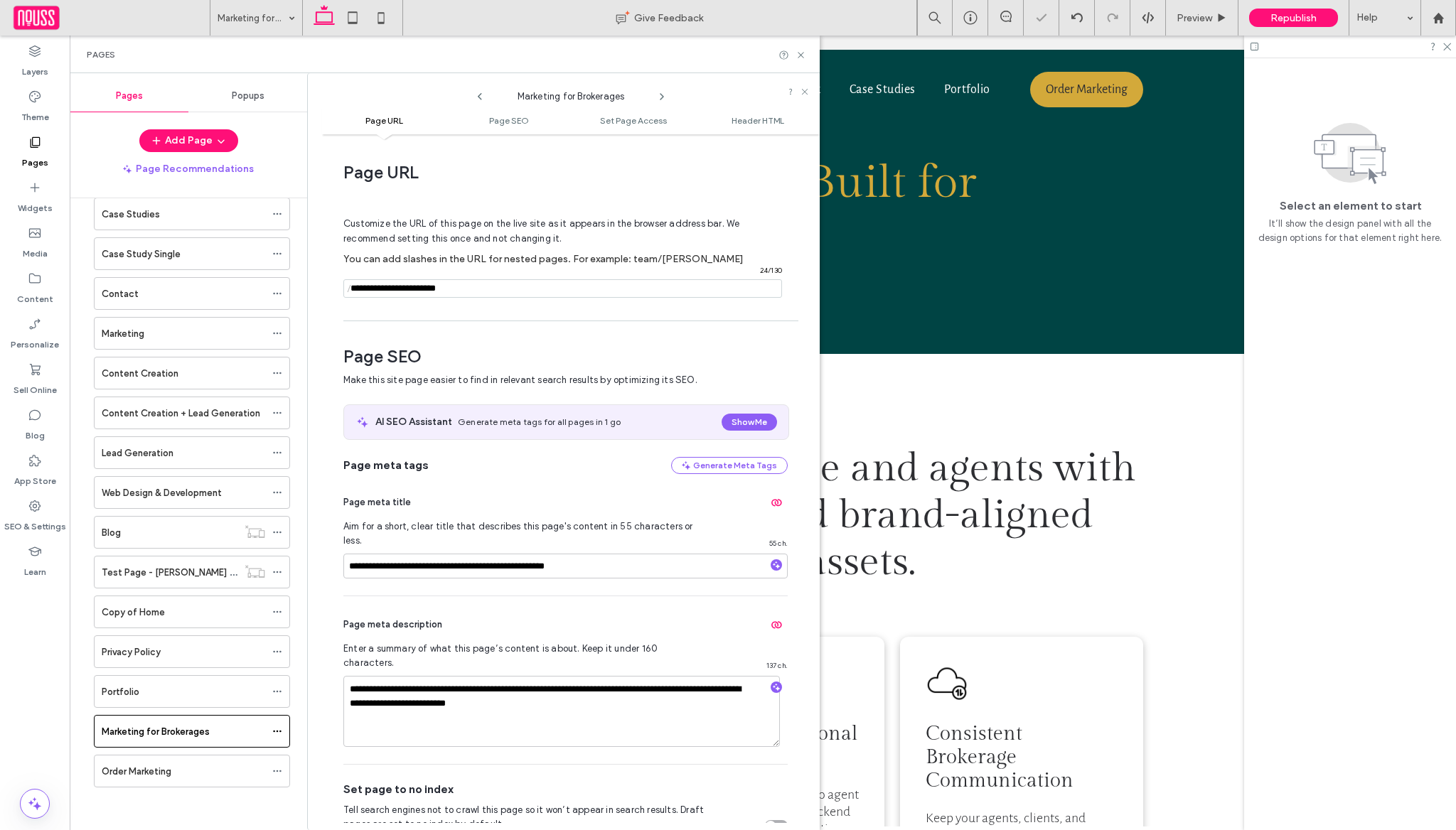
scroll to position [7, 0]
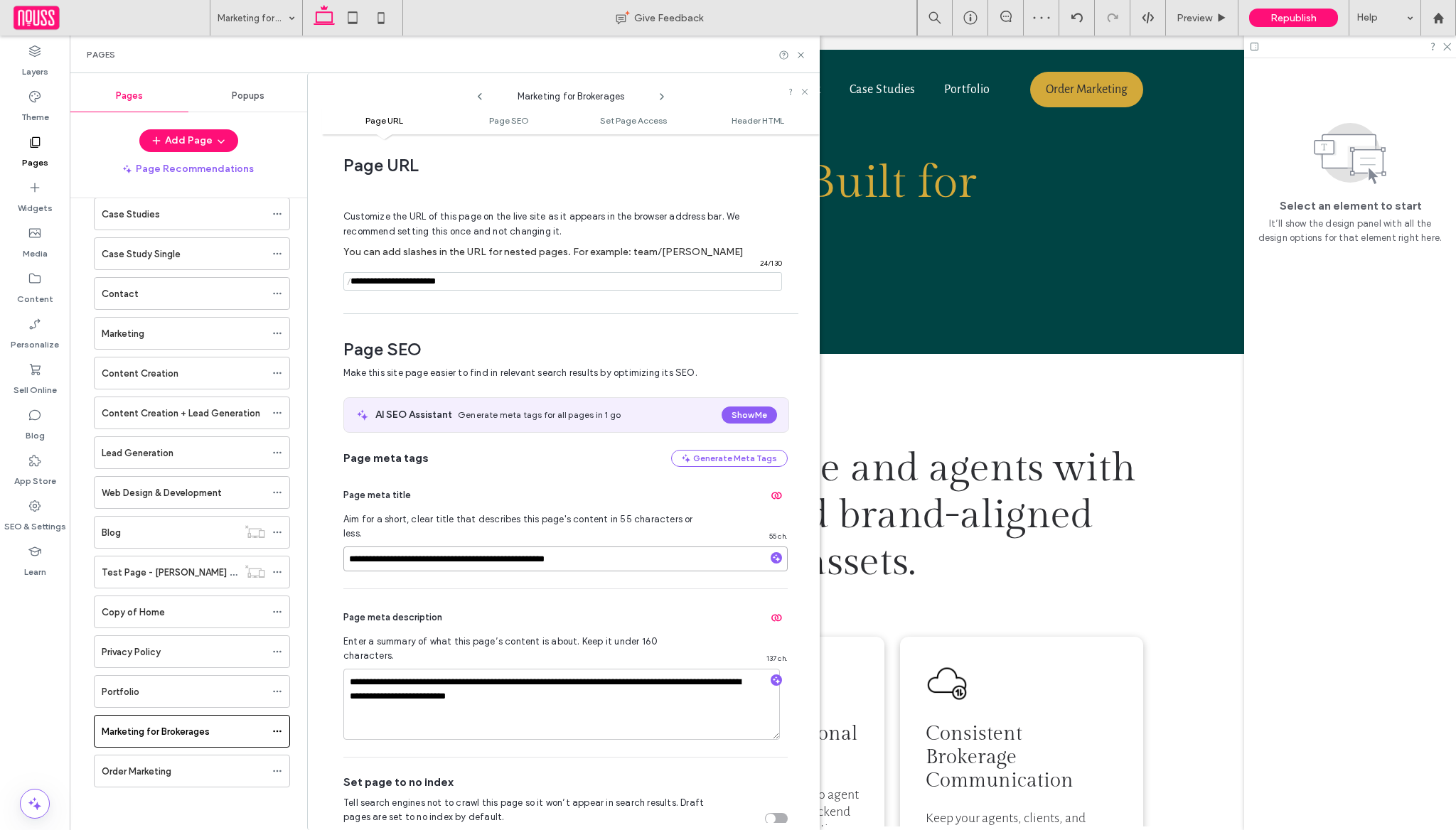
click at [395, 546] on input "**********" at bounding box center [565, 558] width 444 height 25
type input "**********"
click at [509, 589] on hr at bounding box center [565, 589] width 444 height 1
click at [1302, 30] on div "Republish" at bounding box center [1293, 17] width 89 height 36
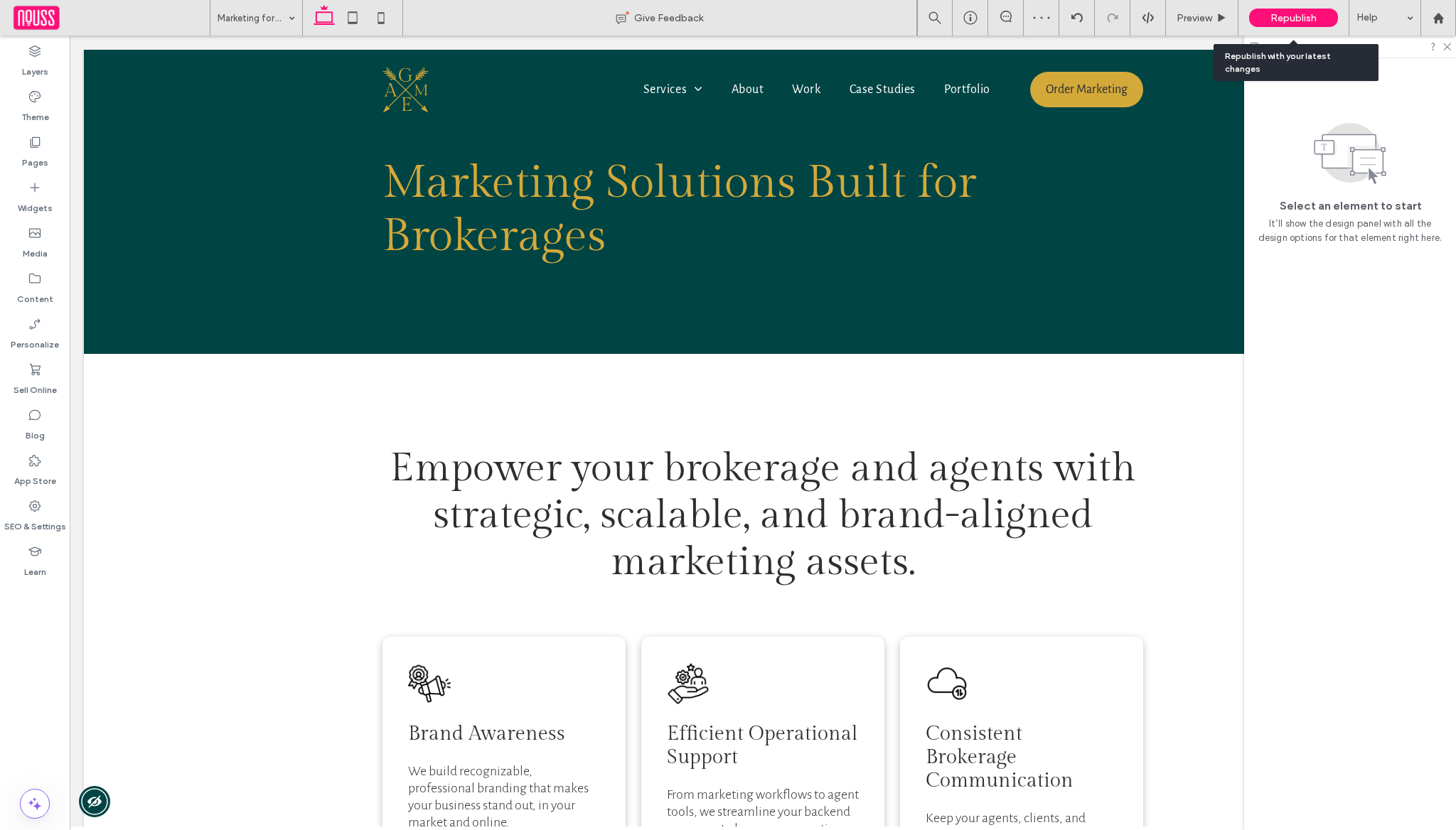
click at [1298, 17] on span "Republish" at bounding box center [1293, 18] width 46 height 12
